Goal: Information Seeking & Learning: Learn about a topic

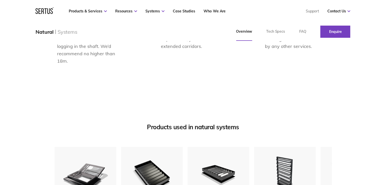
scroll to position [569, 0]
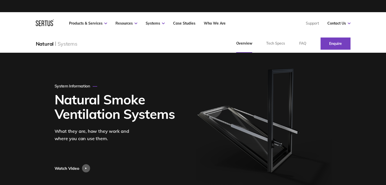
click at [51, 24] on icon at bounding box center [45, 23] width 18 height 7
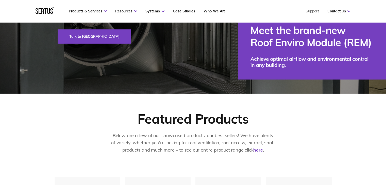
scroll to position [152, 0]
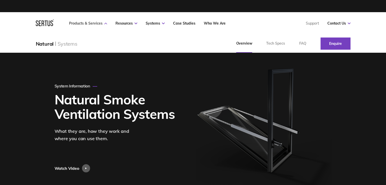
click at [105, 24] on icon at bounding box center [105, 24] width 3 height 2
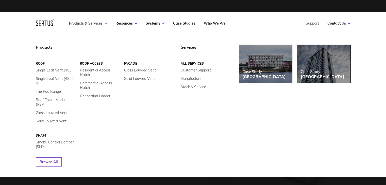
click at [80, 22] on link "Products & Services" at bounding box center [88, 23] width 38 height 5
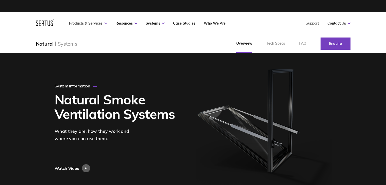
click at [80, 22] on link "Products & Services" at bounding box center [88, 23] width 38 height 5
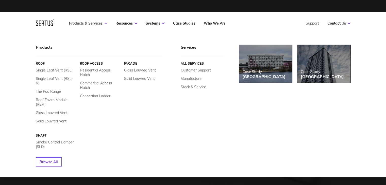
click at [90, 23] on link "Products & Services" at bounding box center [88, 23] width 38 height 5
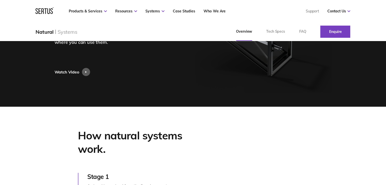
scroll to position [102, 0]
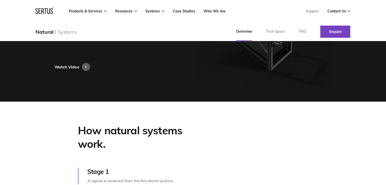
click at [79, 67] on div "Watch Video" at bounding box center [74, 67] width 39 height 8
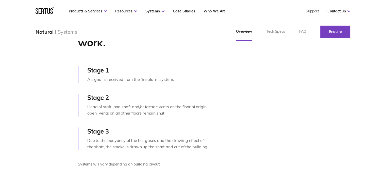
scroll to position [0, 0]
